Goal: Find specific page/section: Find specific page/section

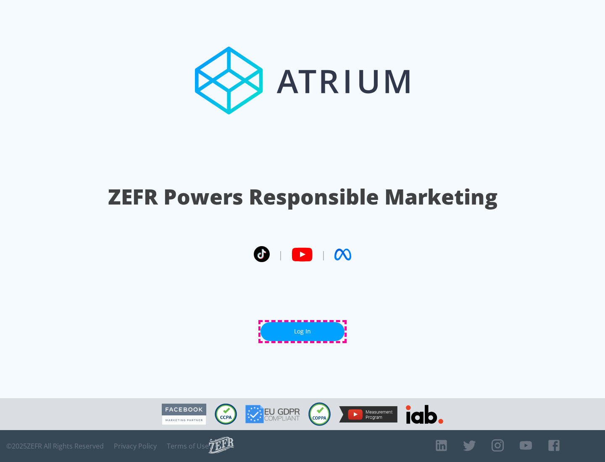
click at [302, 331] on link "Log In" at bounding box center [302, 331] width 84 height 19
